Goal: Check status

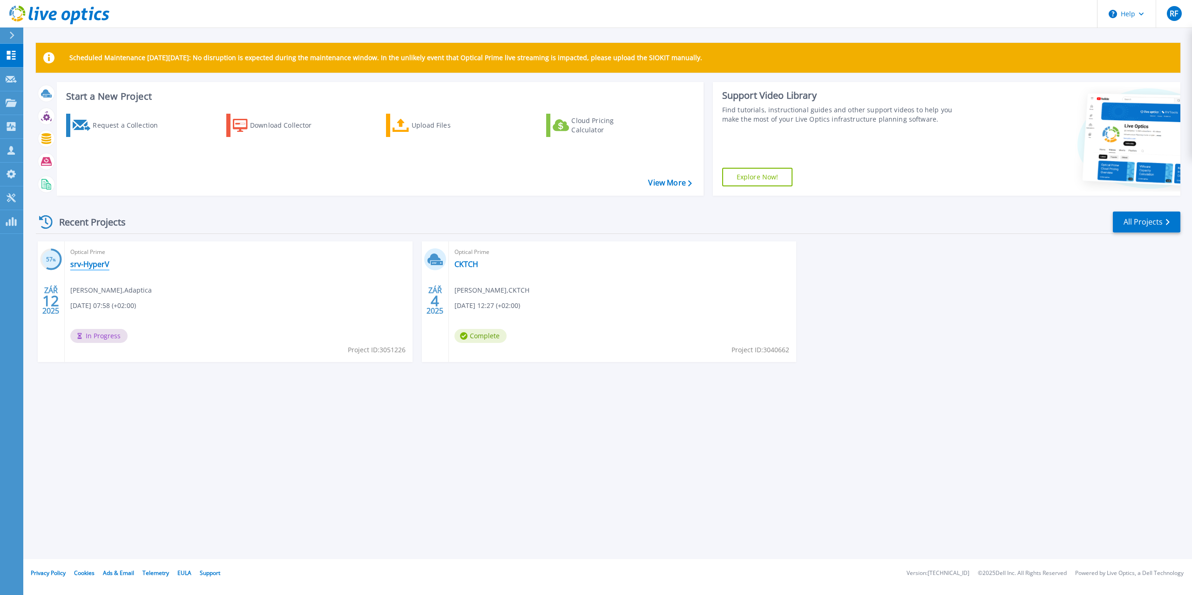
drag, startPoint x: 81, startPoint y: 263, endPoint x: 159, endPoint y: 284, distance: 81.1
click at [81, 263] on link "srv-HyperV" at bounding box center [89, 263] width 39 height 9
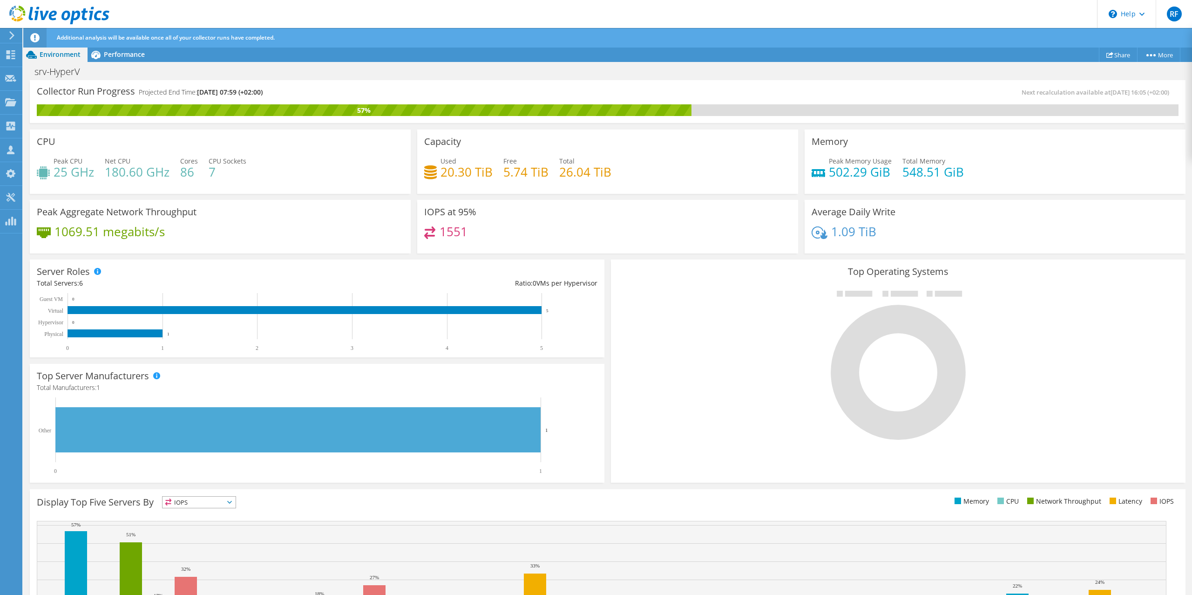
scroll to position [108, 0]
click at [582, 394] on div "Top Server Manufacturers Manufacturers are shown for physical servers and hyper…" at bounding box center [317, 423] width 575 height 119
